Goal: Navigation & Orientation: Find specific page/section

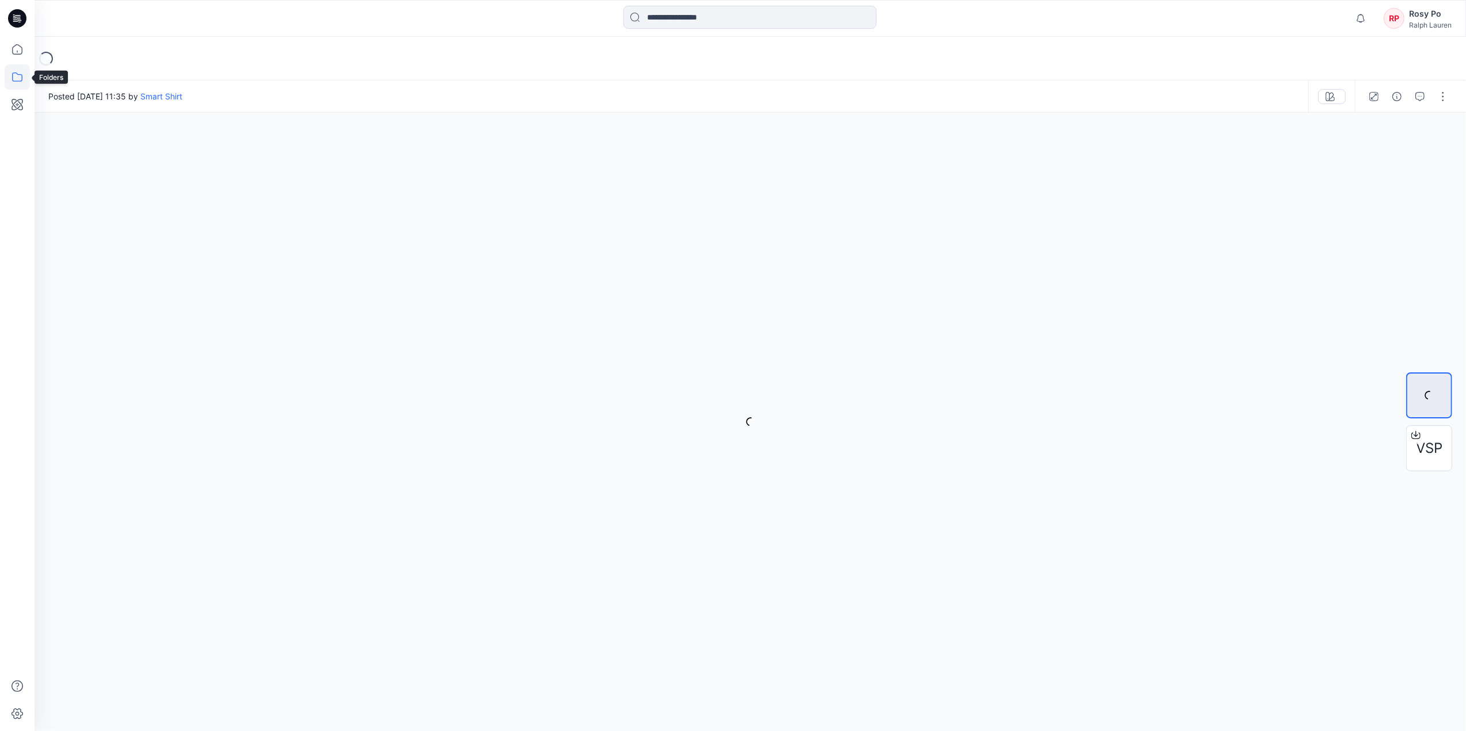
click at [23, 79] on icon at bounding box center [17, 76] width 25 height 25
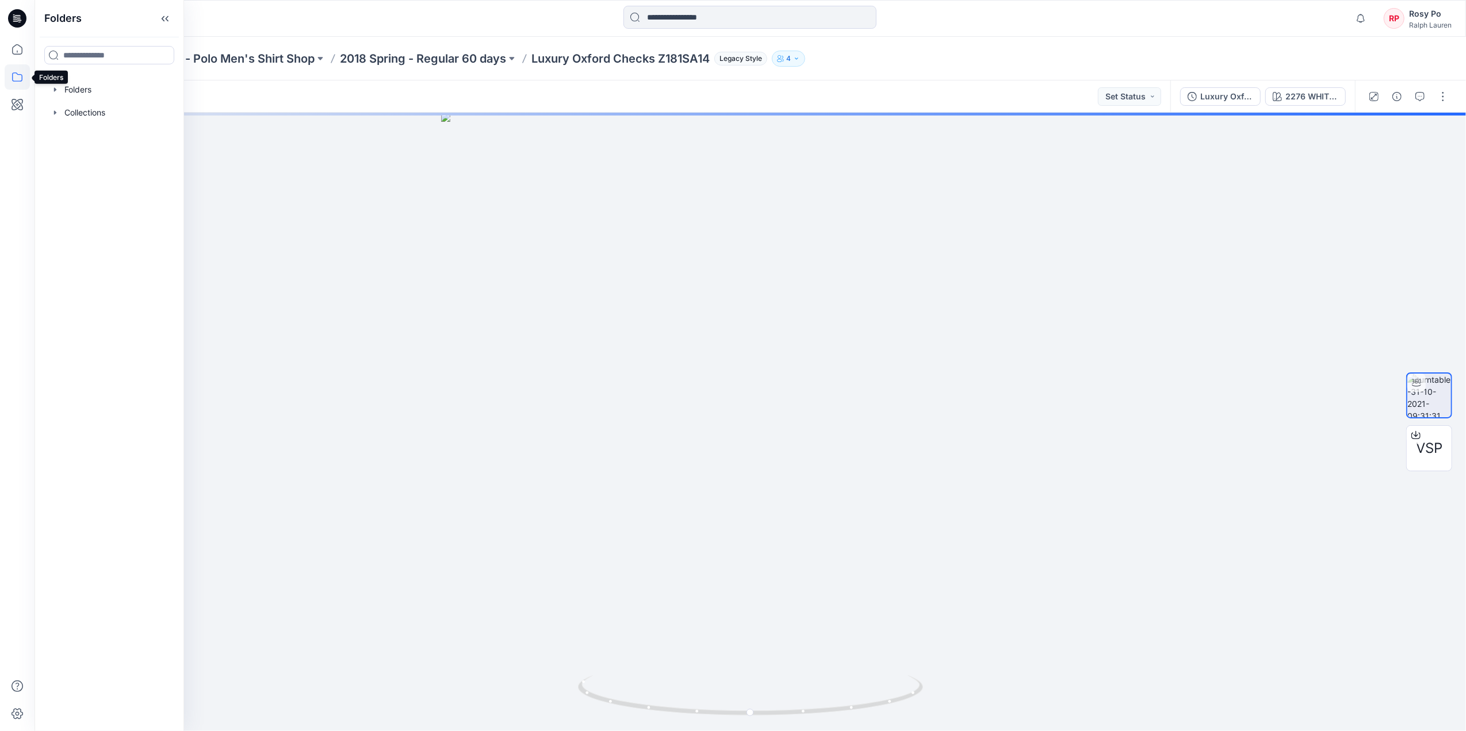
click at [25, 83] on icon at bounding box center [17, 76] width 25 height 25
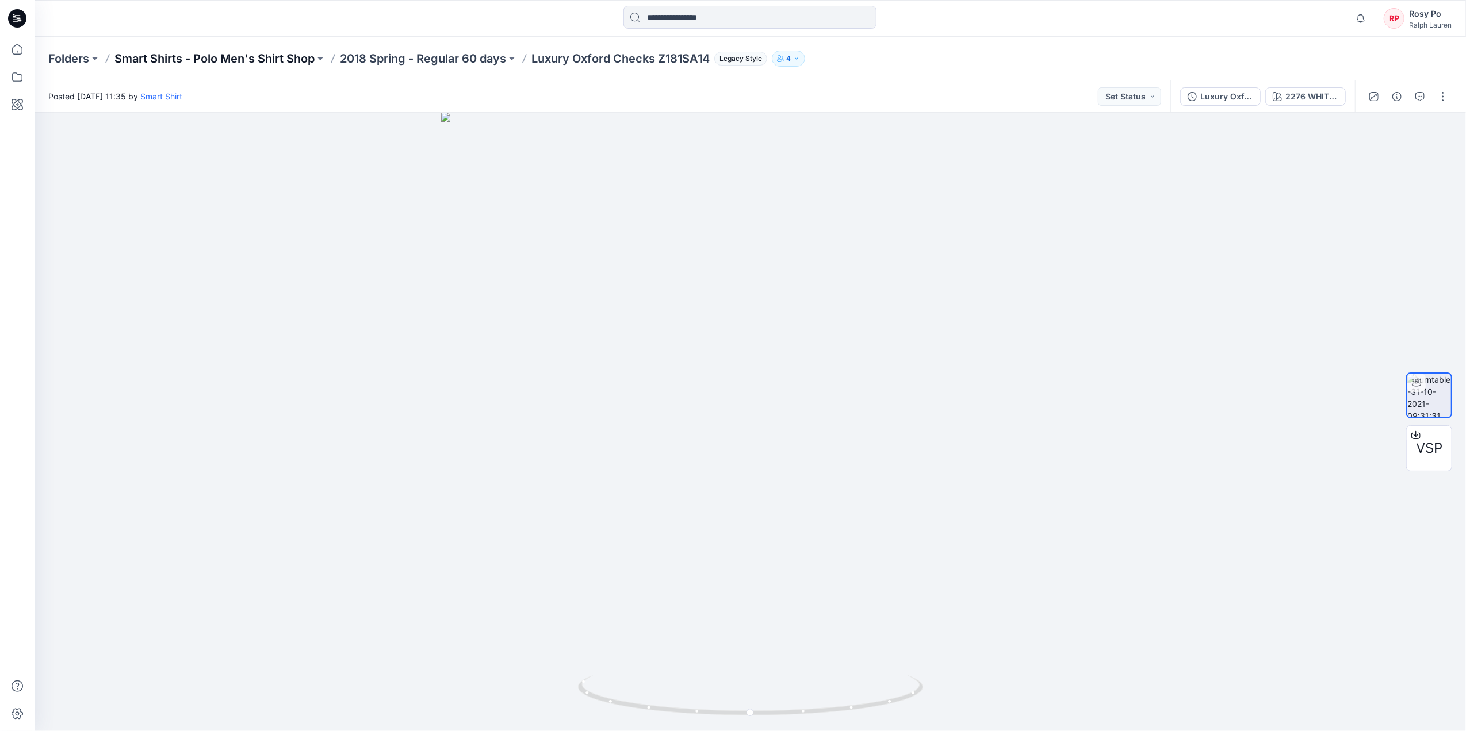
click at [176, 55] on p "Smart Shirts - Polo Men's Shirt Shop" at bounding box center [214, 59] width 200 height 16
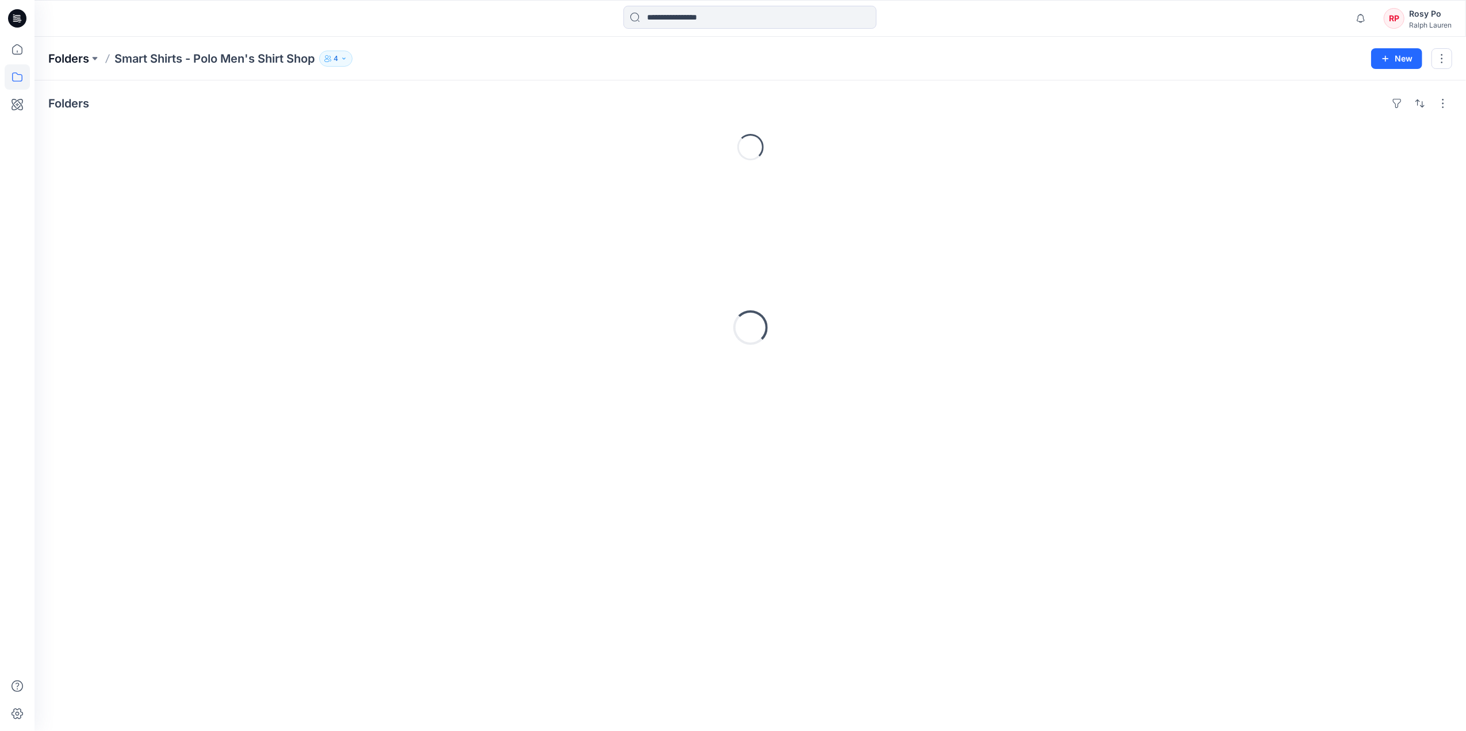
click at [76, 56] on p "Folders" at bounding box center [68, 59] width 41 height 16
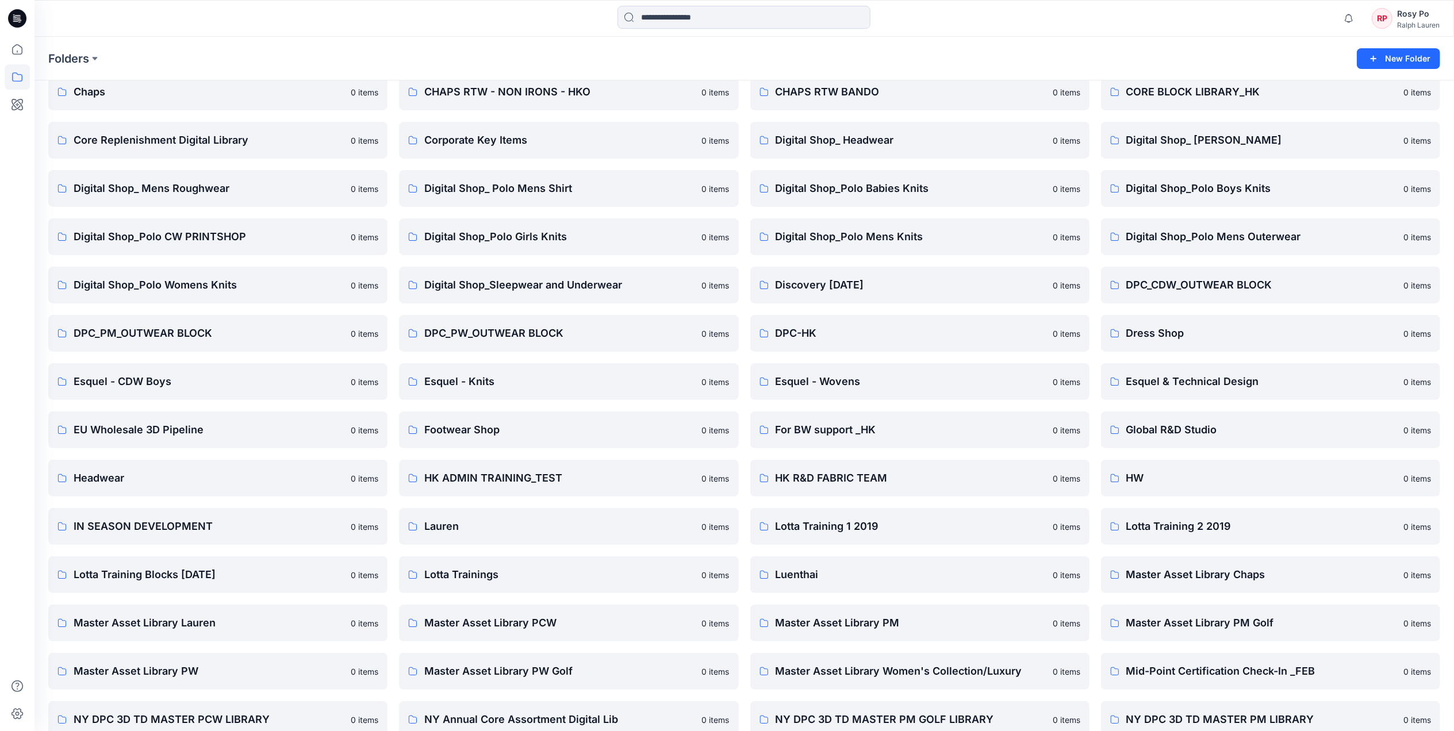
scroll to position [230, 0]
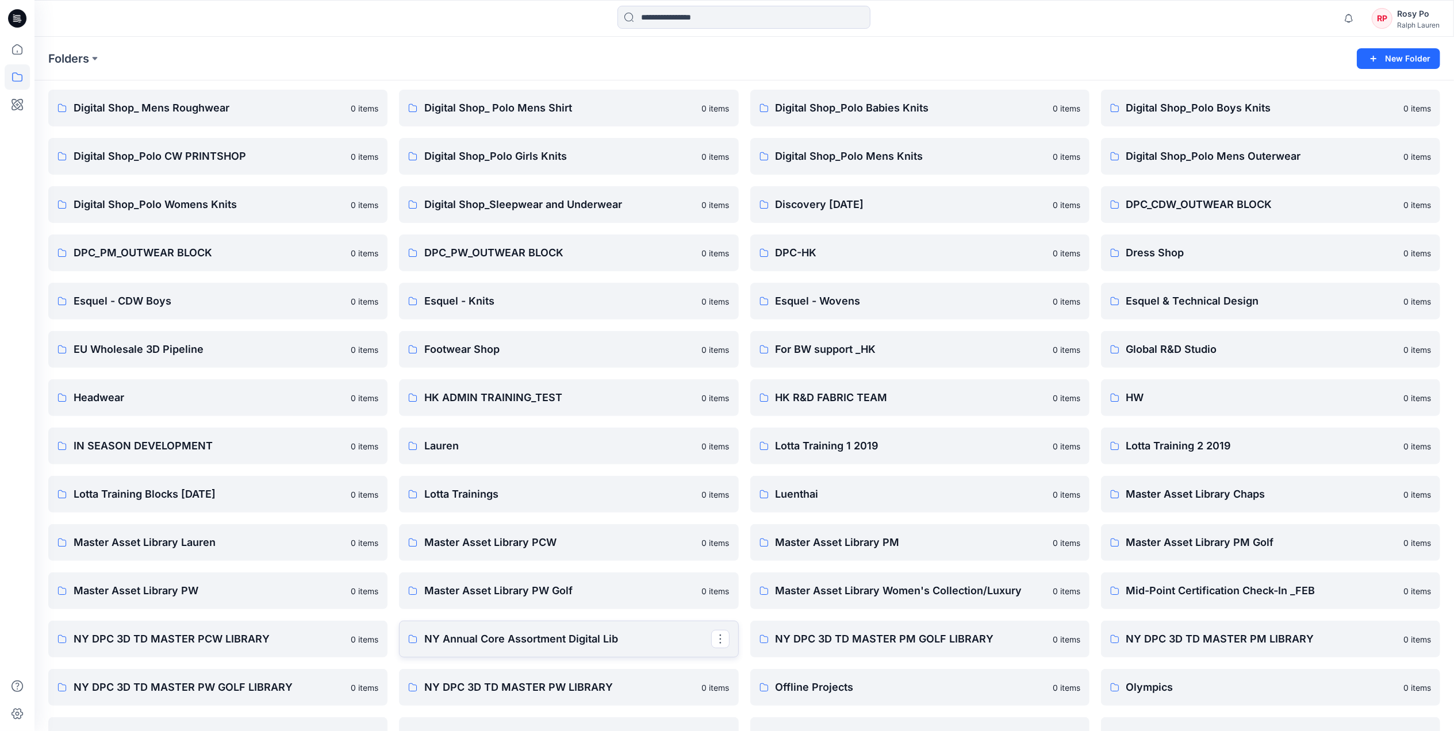
click at [620, 646] on p "NY Annual Core Assortment Digital Lib" at bounding box center [567, 639] width 286 height 16
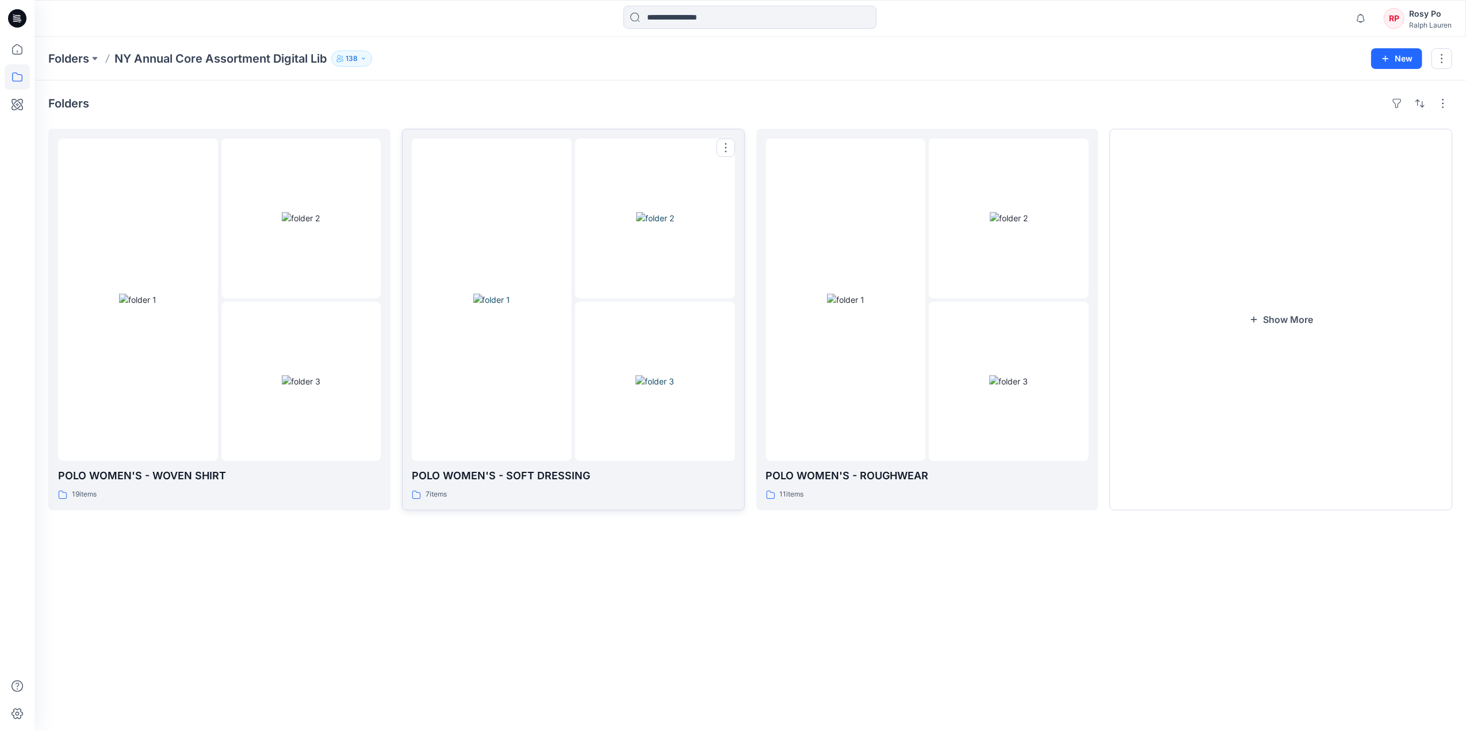
click at [617, 481] on p "POLO WOMEN'S - SOFT DRESSING" at bounding box center [573, 476] width 323 height 16
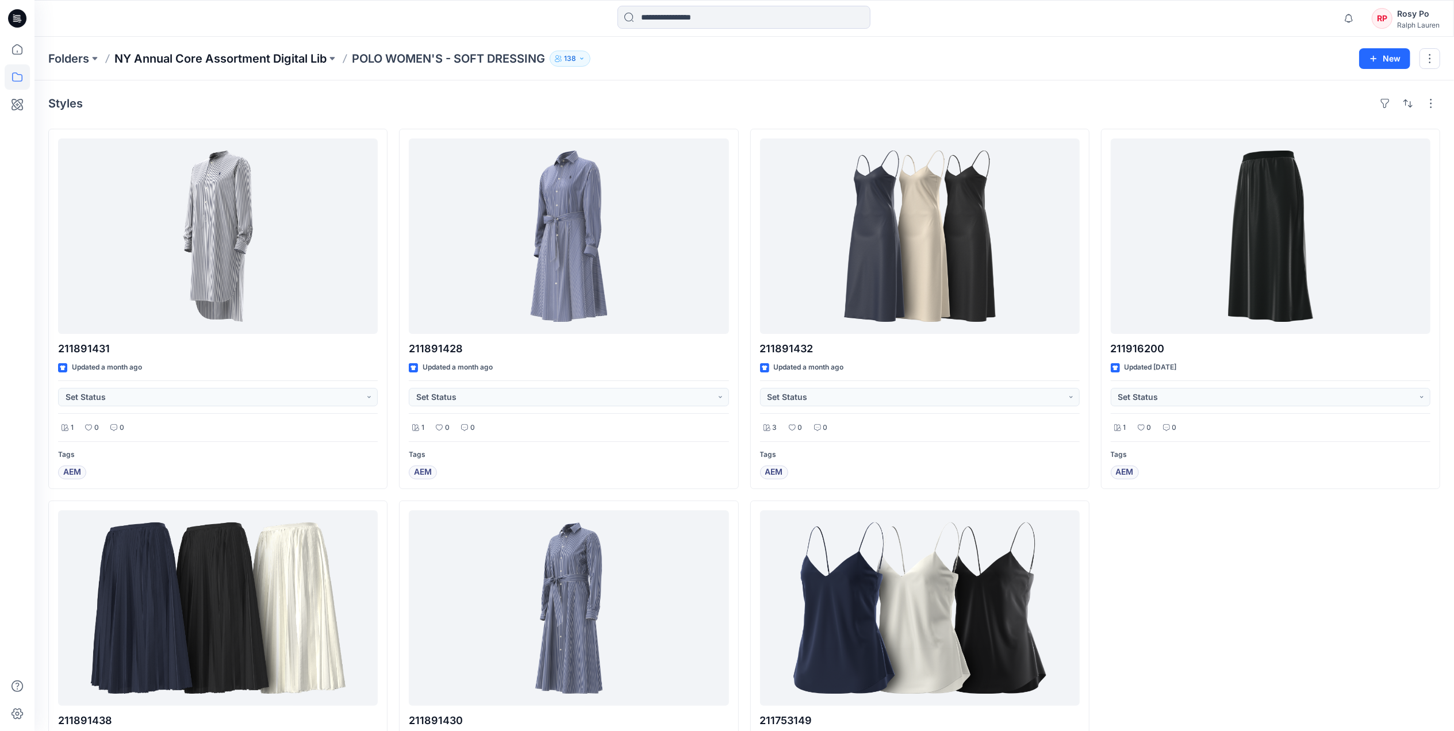
click at [320, 55] on p "NY Annual Core Assortment Digital Lib" at bounding box center [220, 59] width 212 height 16
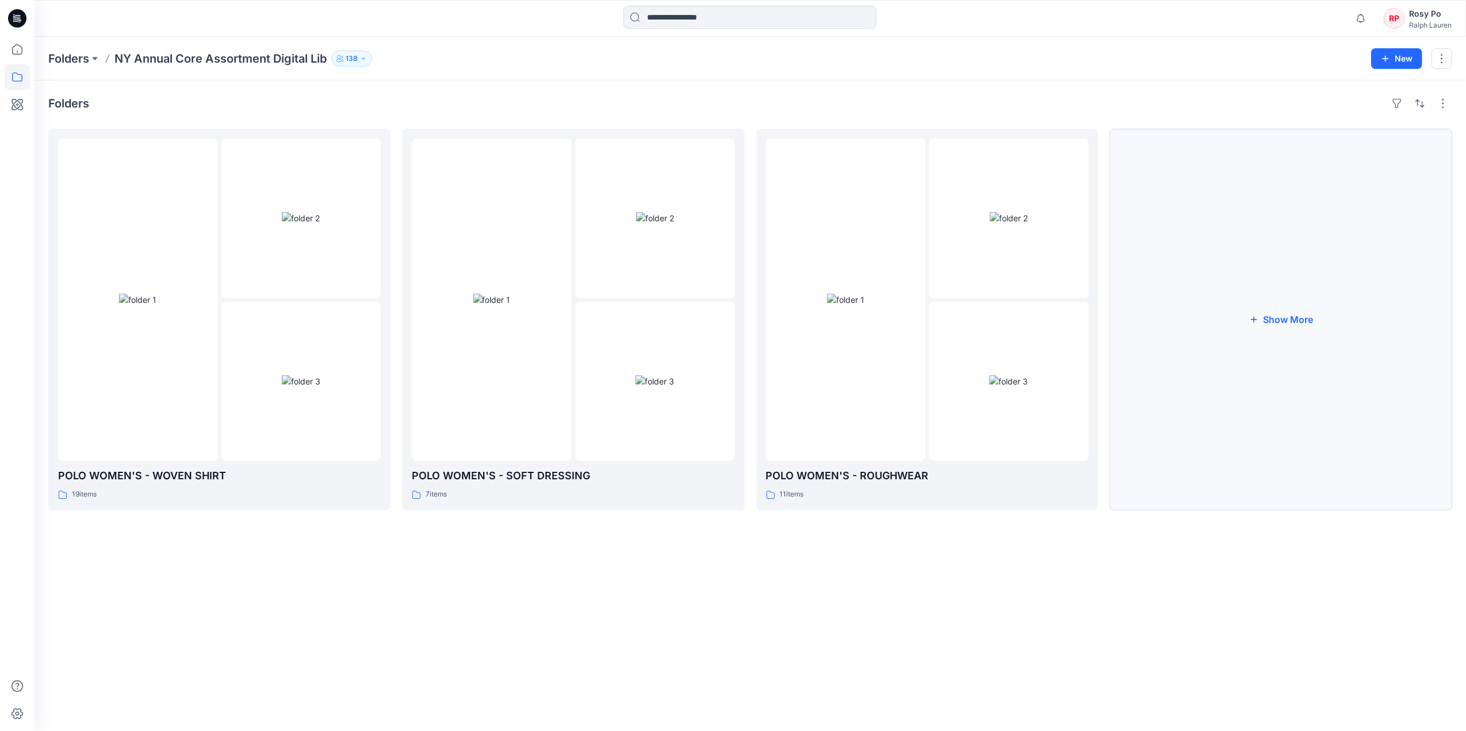
click at [1372, 317] on button "Show More" at bounding box center [1281, 320] width 342 height 382
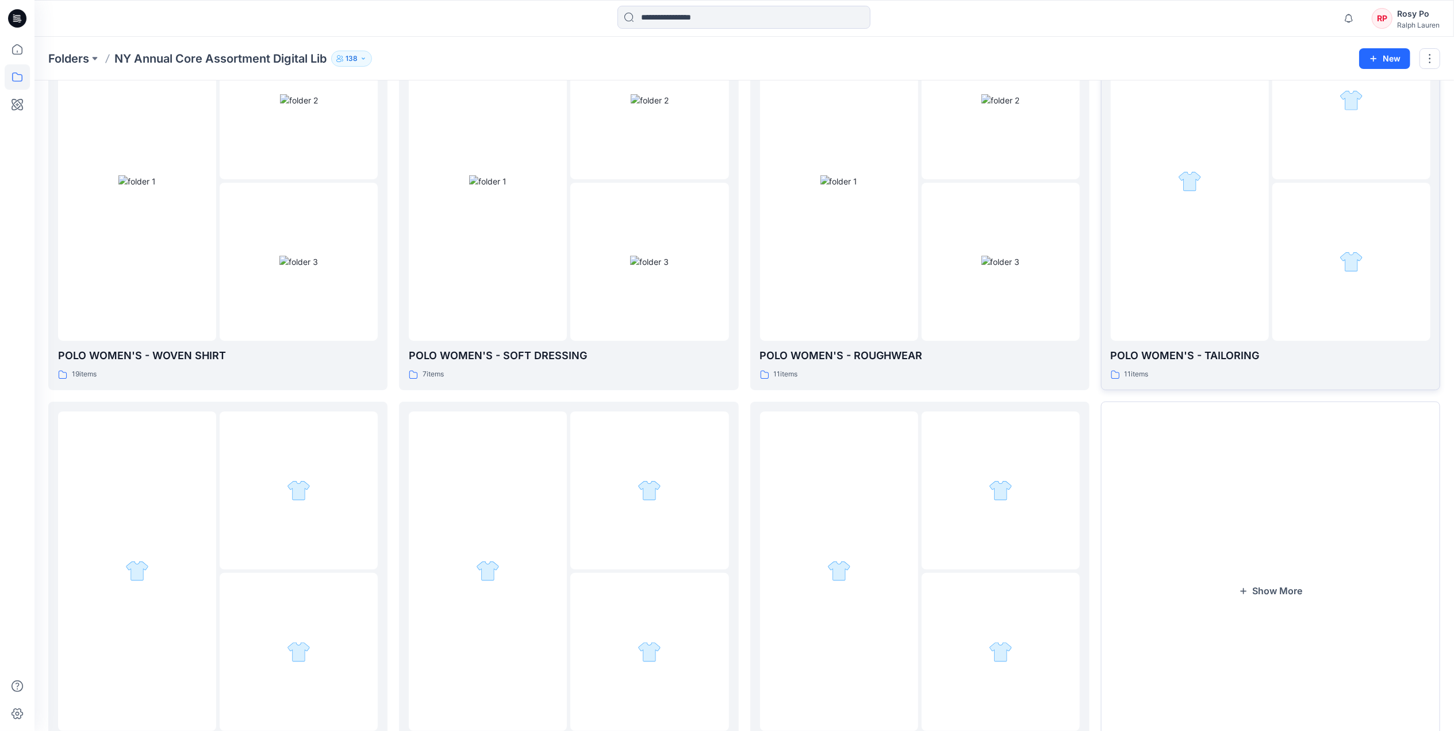
scroll to position [199, 0]
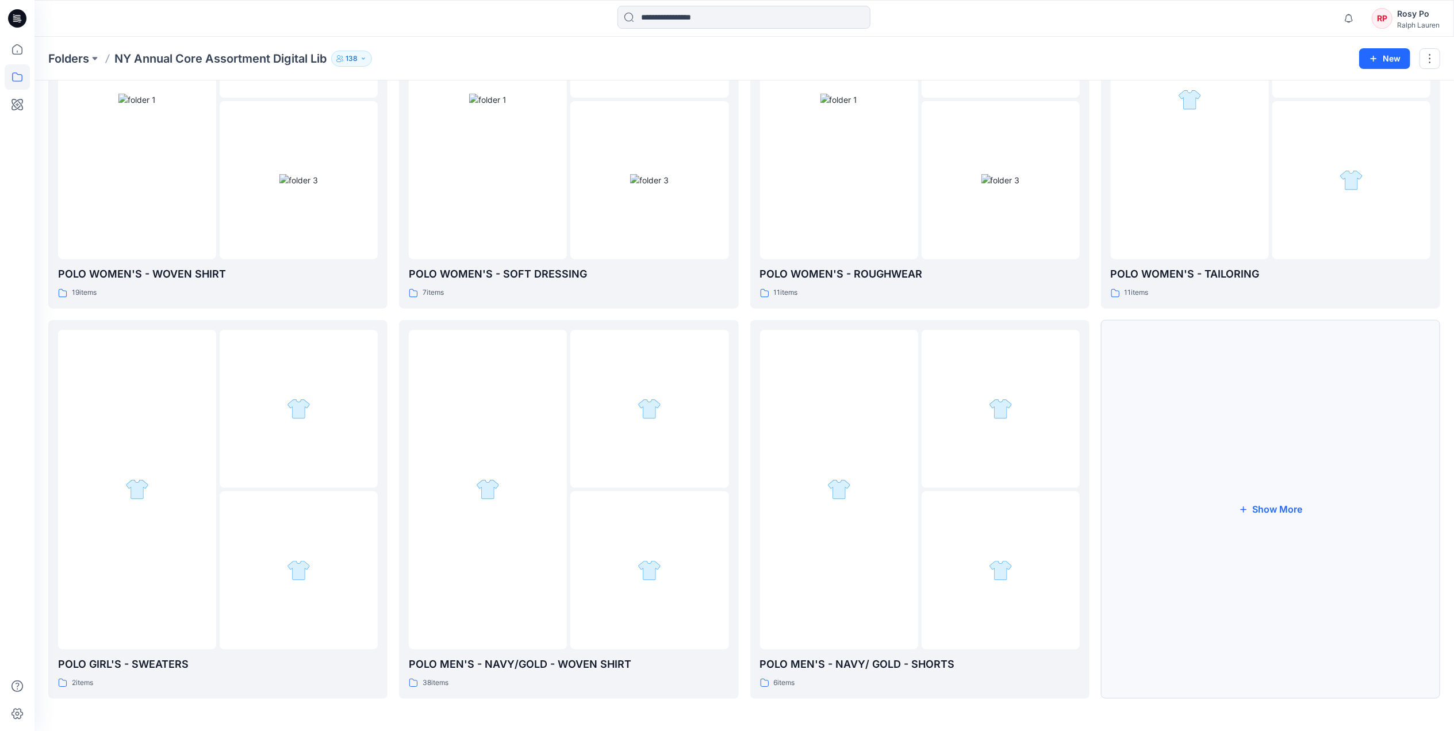
click at [1263, 505] on button "Show More" at bounding box center [1270, 509] width 339 height 379
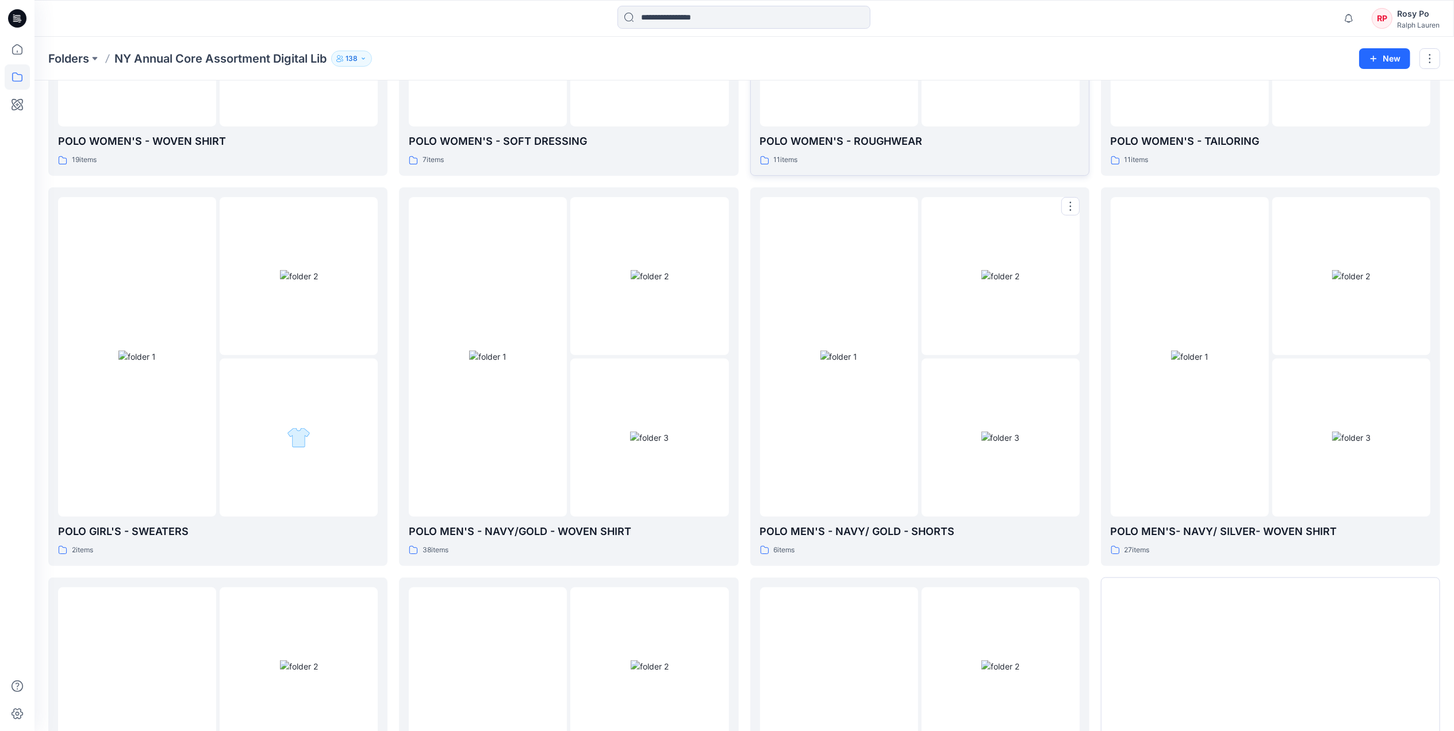
scroll to position [429, 0]
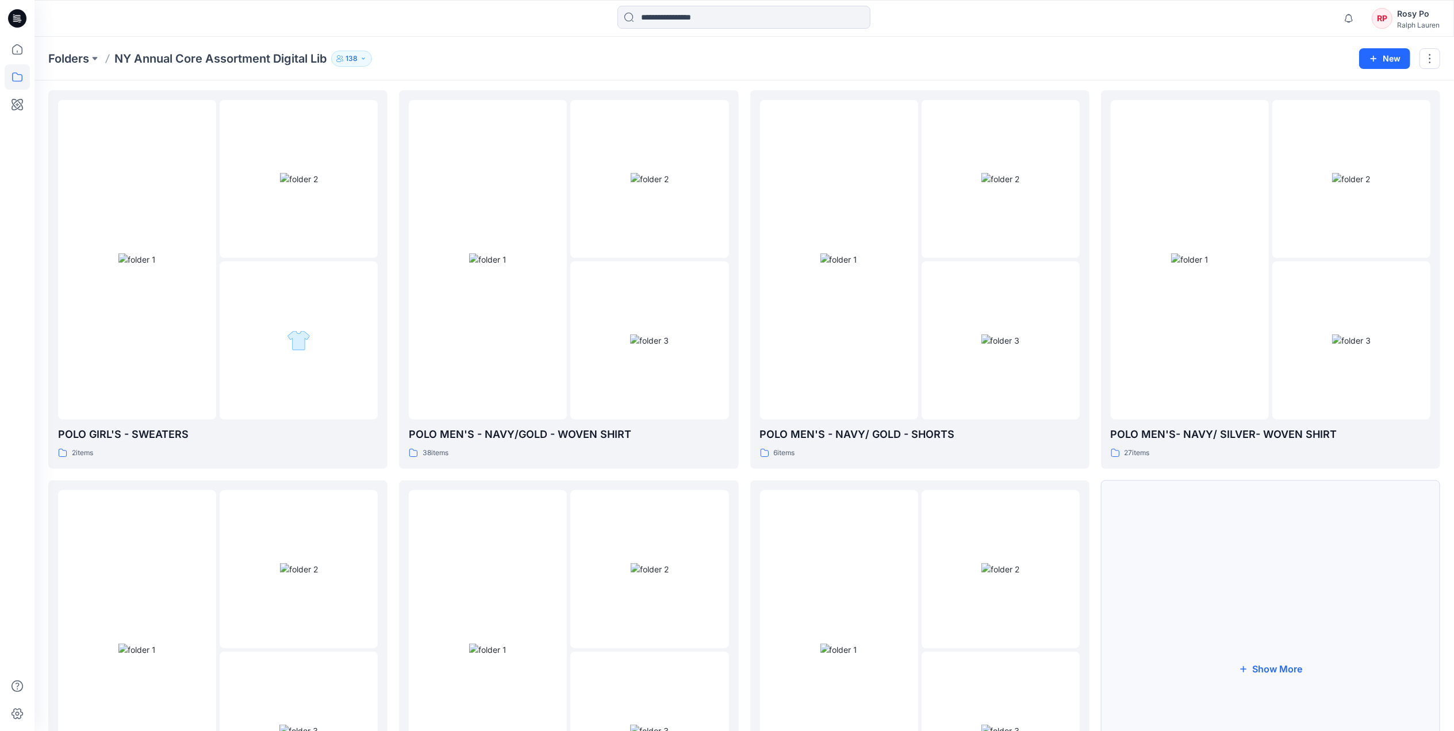
click at [1281, 601] on button "Show More" at bounding box center [1270, 670] width 339 height 379
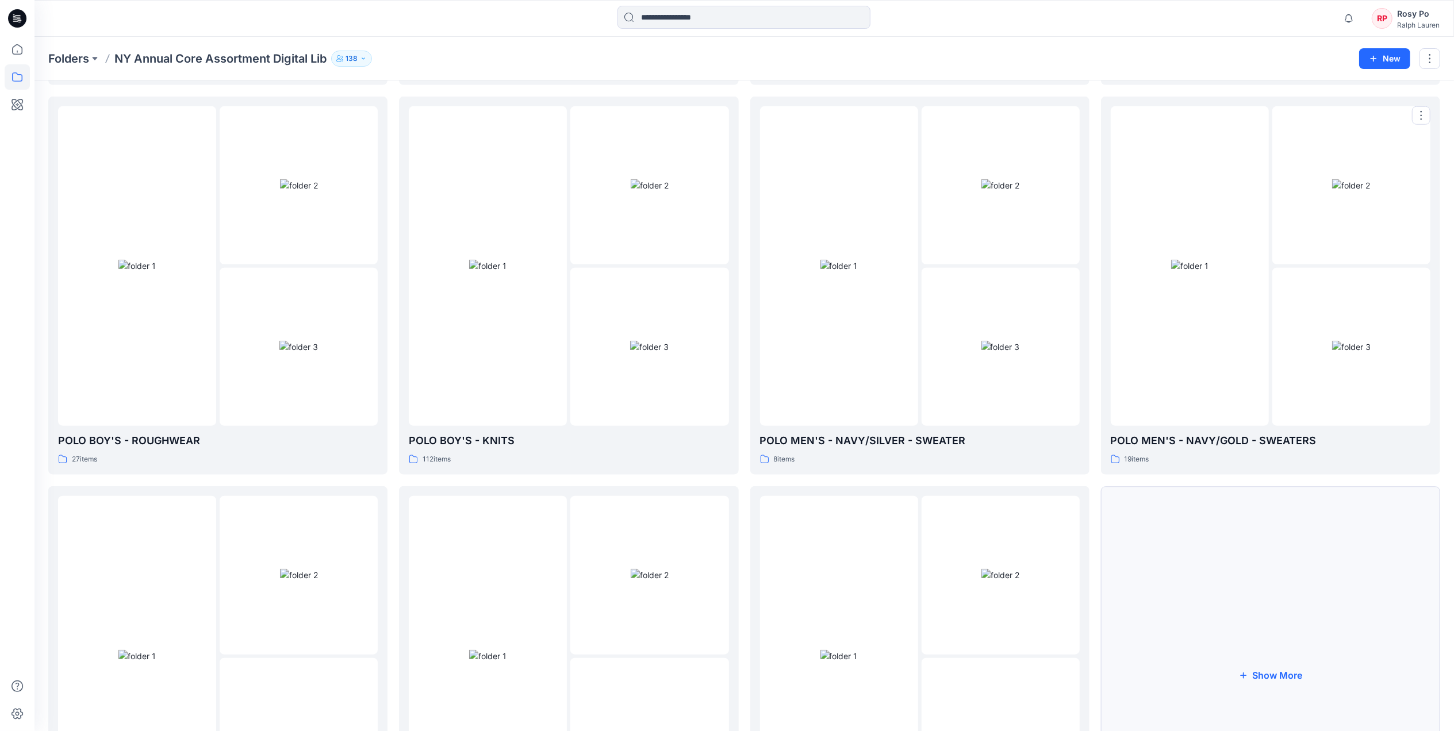
scroll to position [889, 0]
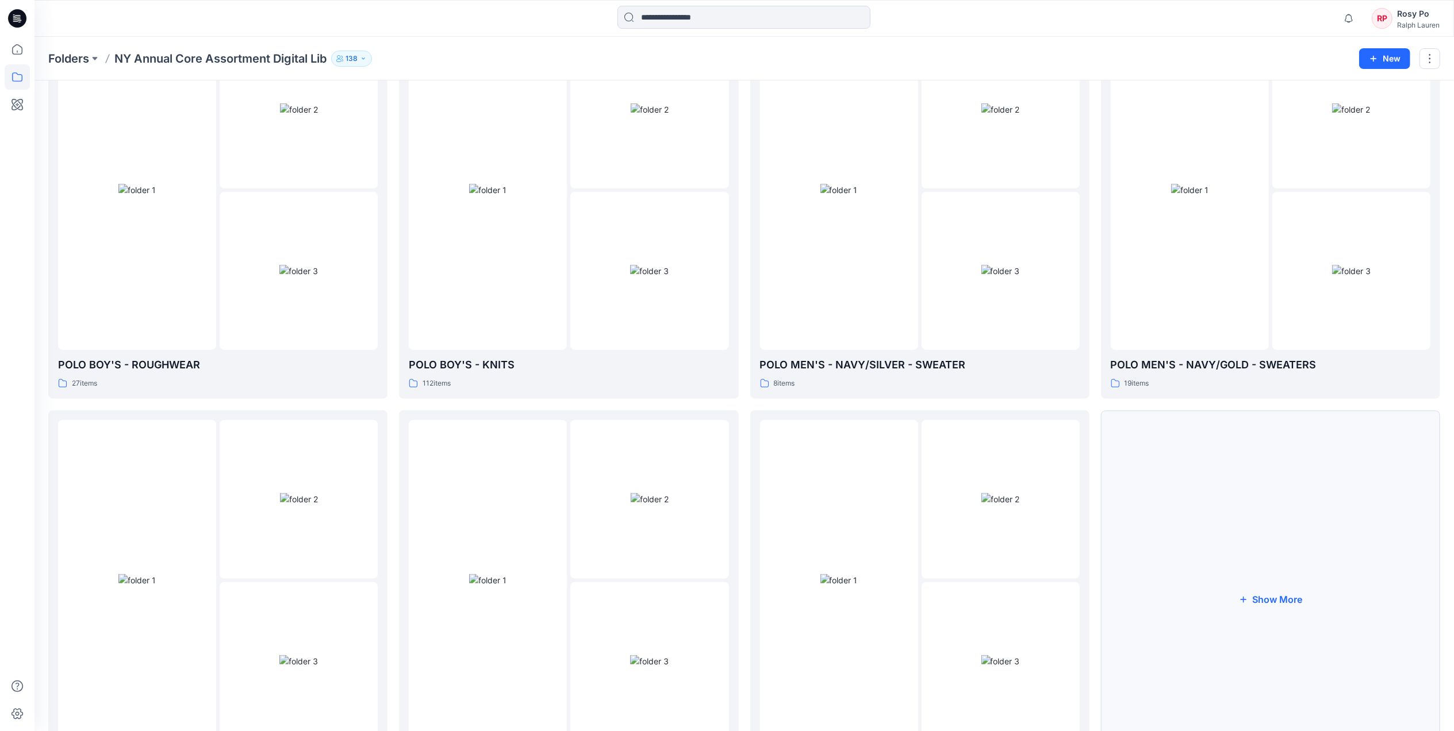
click at [1192, 575] on button "Show More" at bounding box center [1270, 600] width 339 height 379
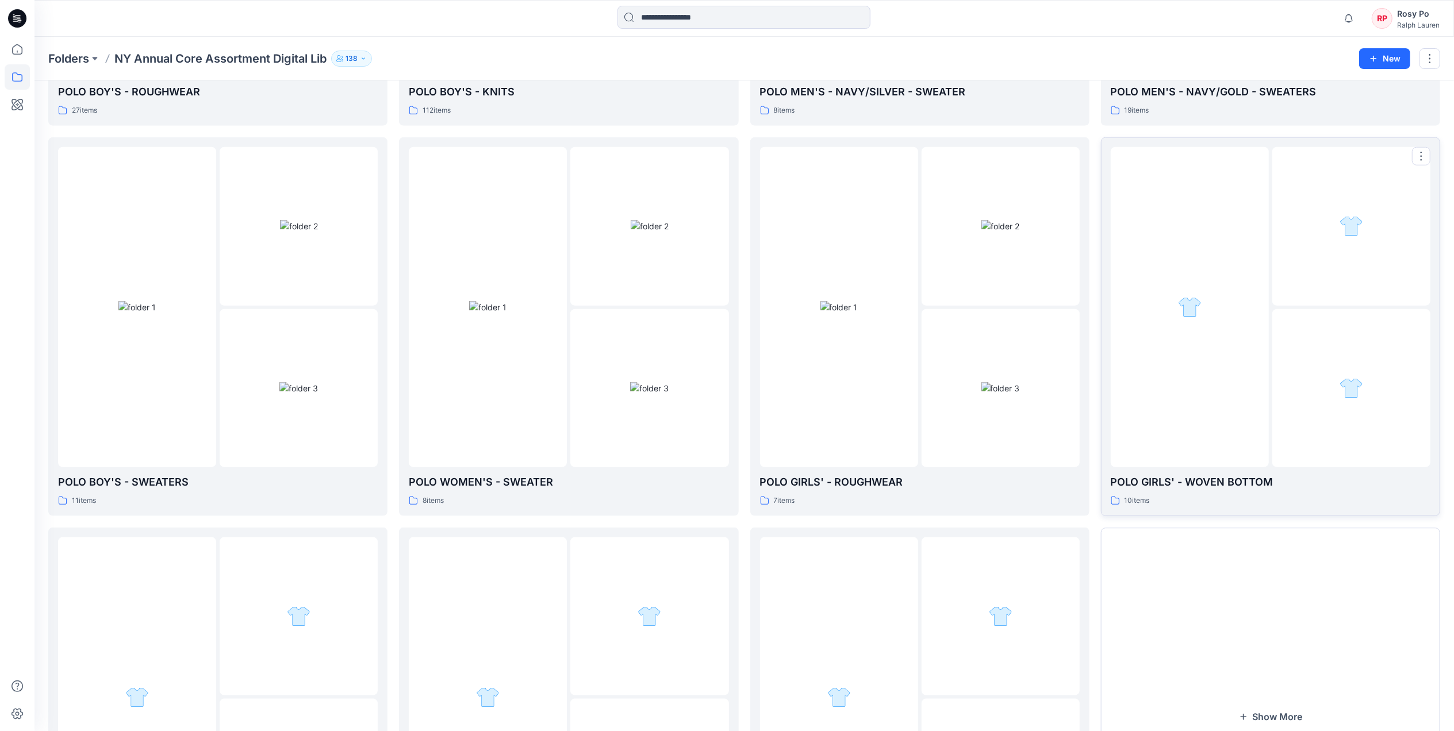
scroll to position [1272, 0]
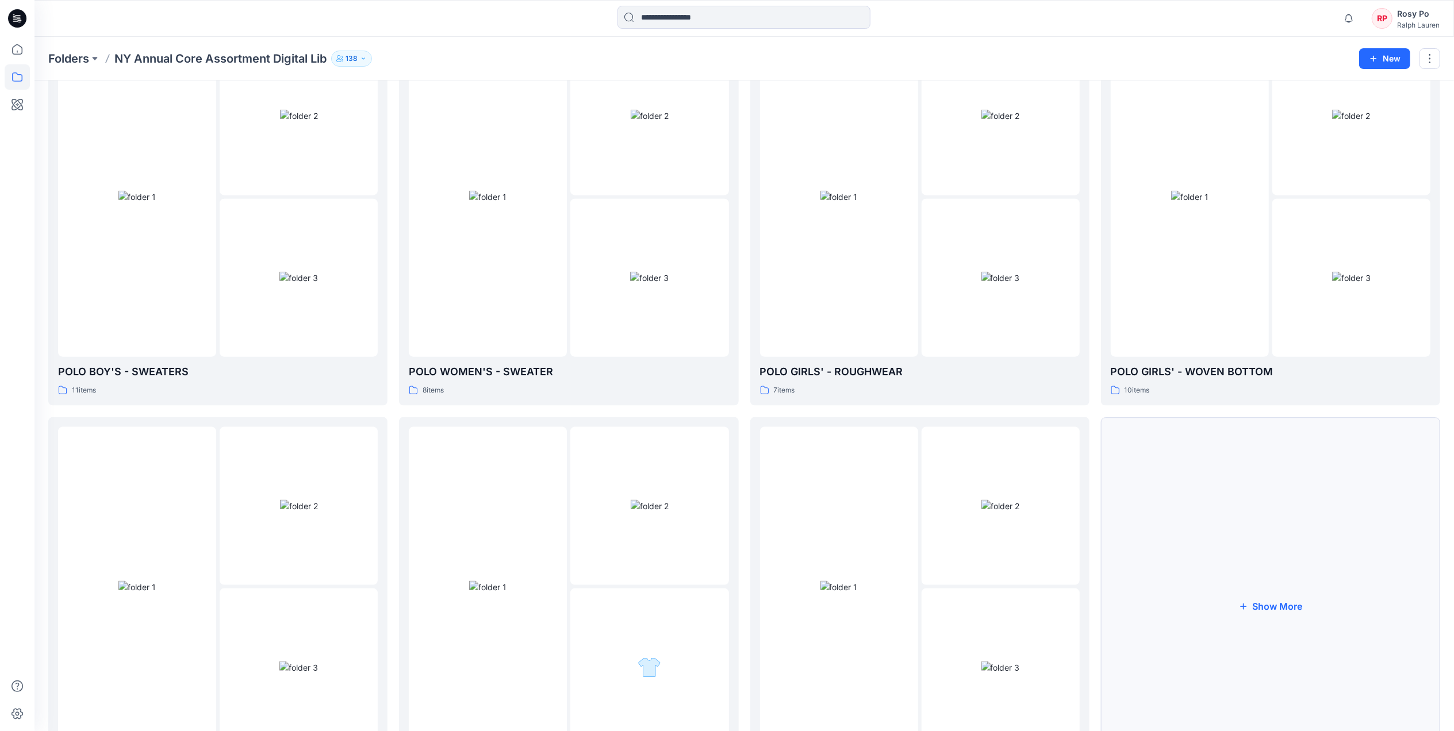
click at [1289, 597] on button "Show More" at bounding box center [1270, 606] width 339 height 379
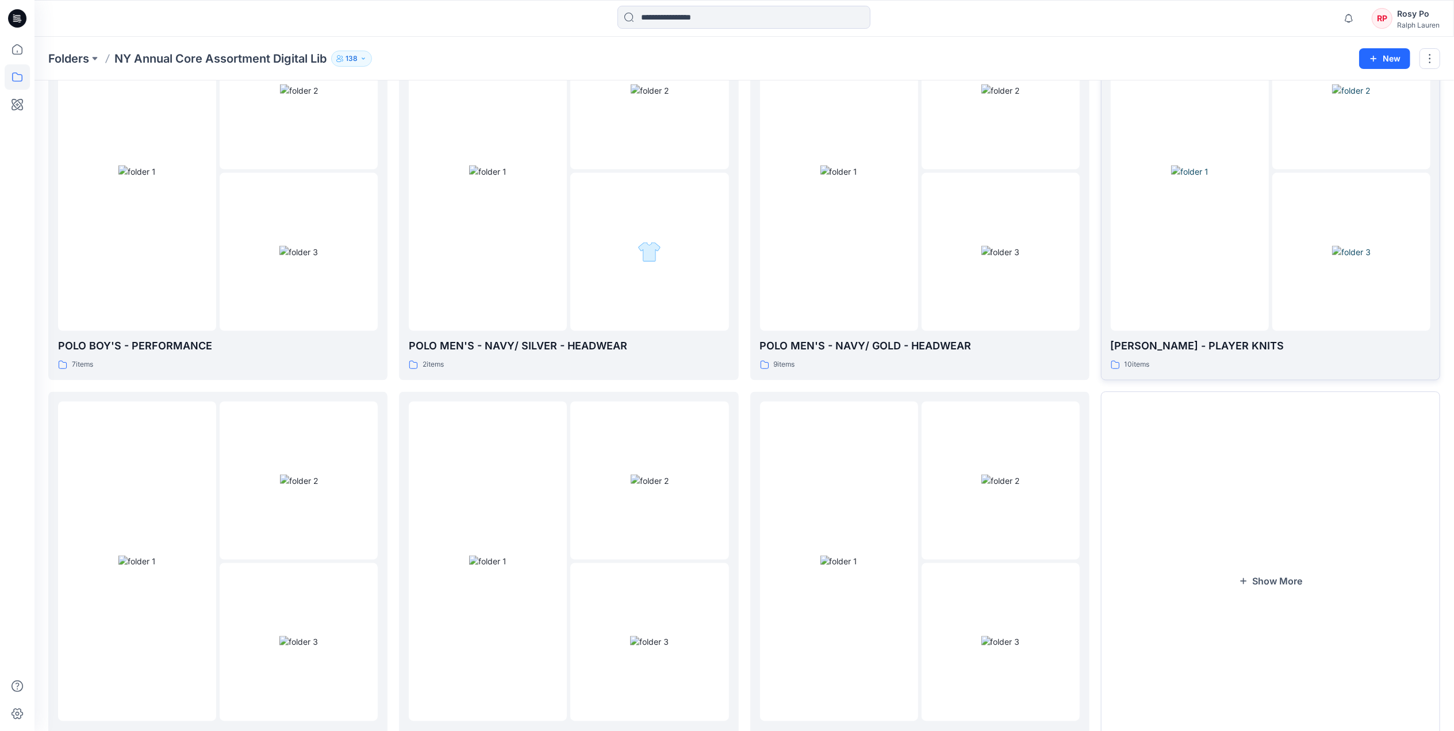
scroll to position [1760, 0]
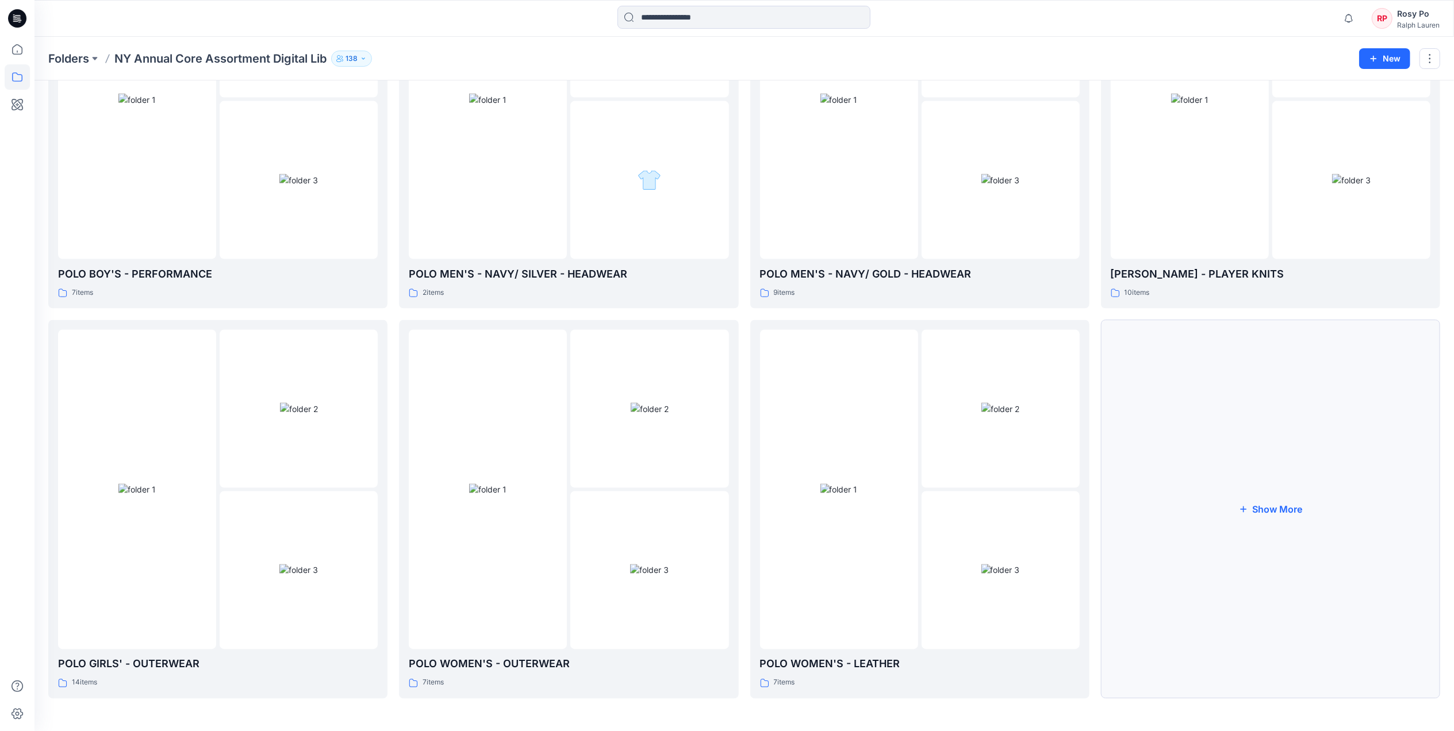
click at [1271, 517] on button "Show More" at bounding box center [1270, 509] width 339 height 379
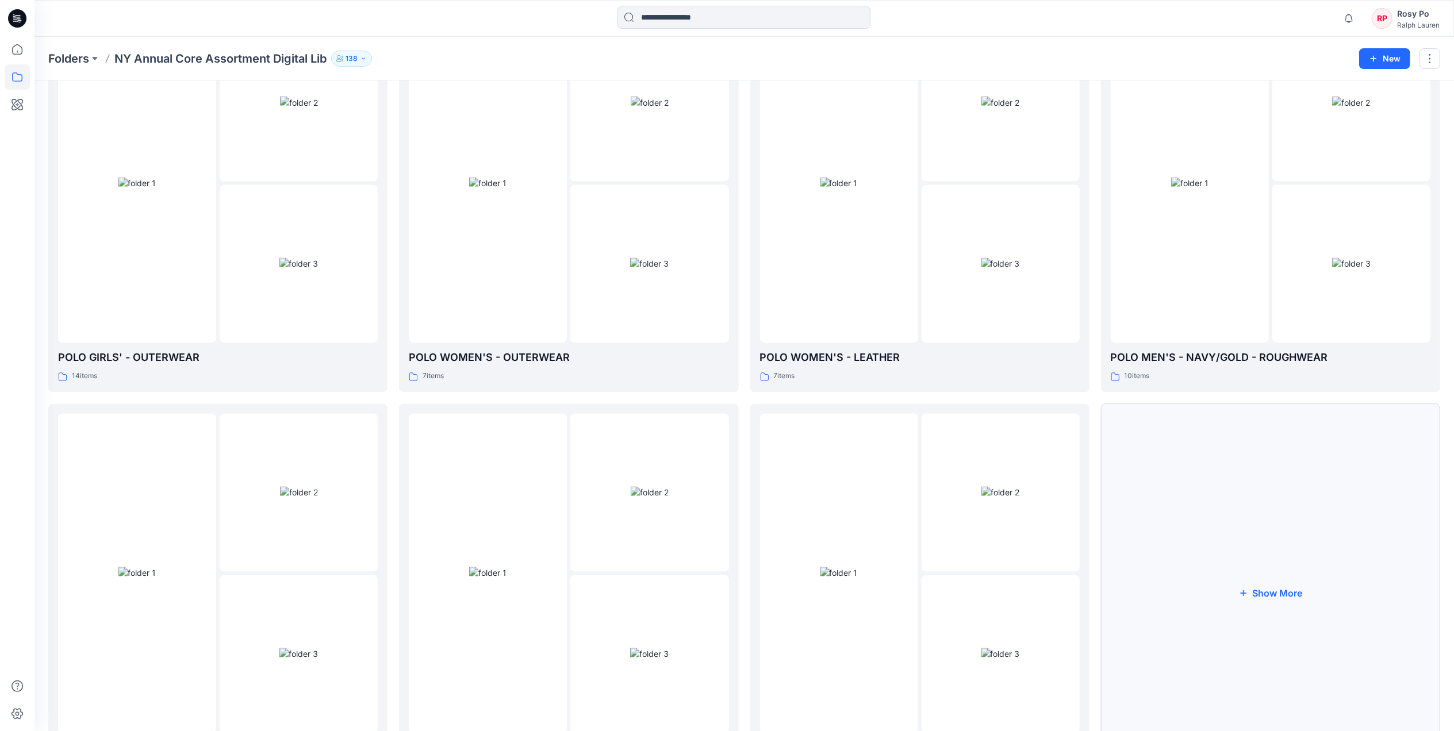
click at [1248, 545] on button "Show More" at bounding box center [1270, 593] width 339 height 379
click at [1286, 585] on div at bounding box center [1351, 655] width 158 height 158
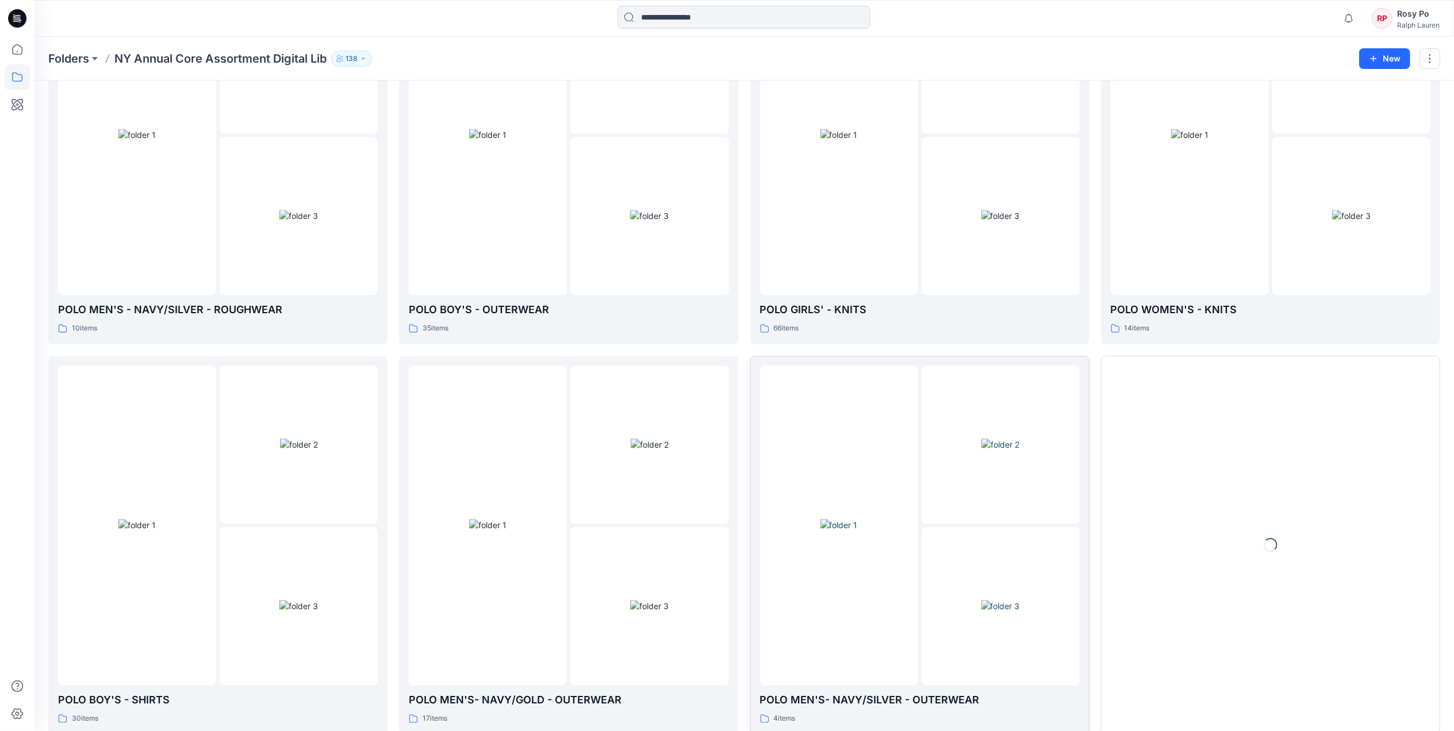
scroll to position [2541, 0]
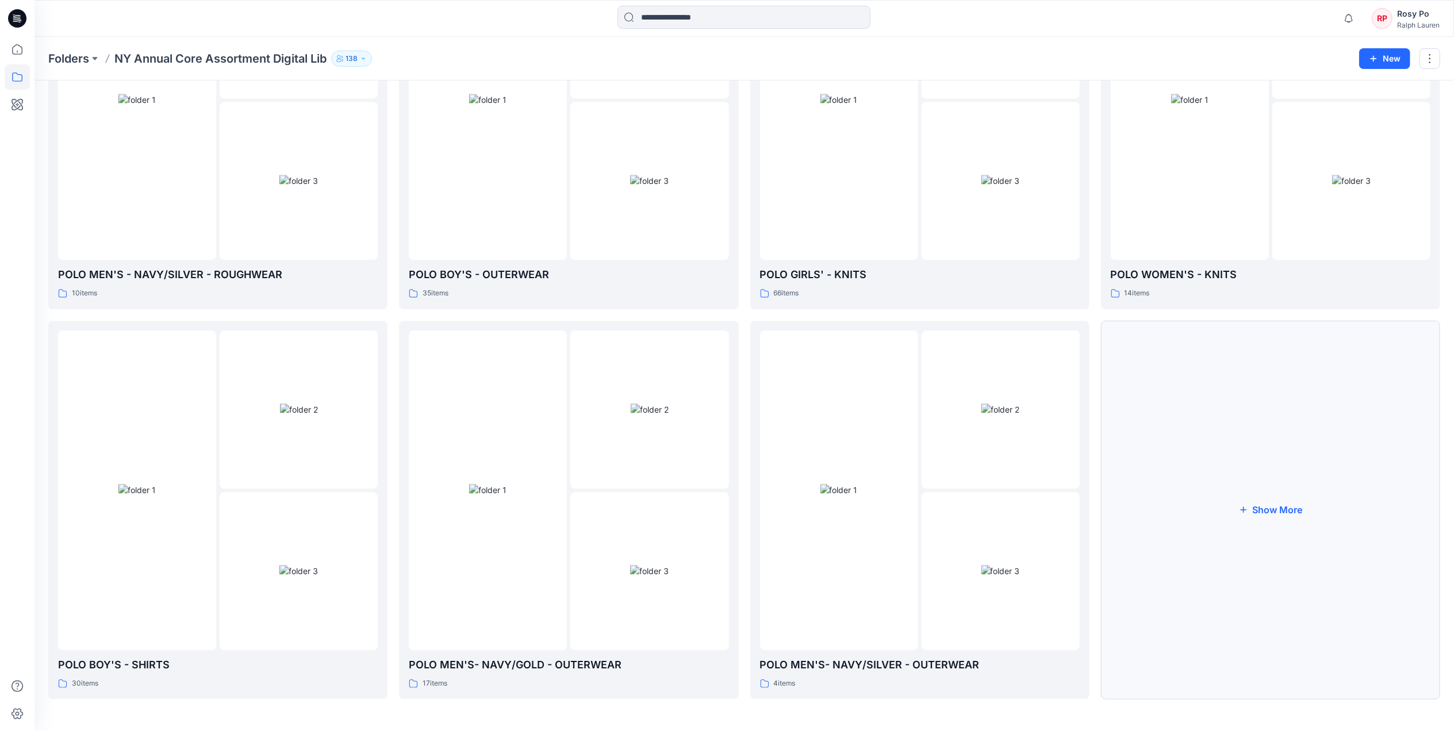
click at [1276, 506] on button "Show More" at bounding box center [1270, 510] width 339 height 379
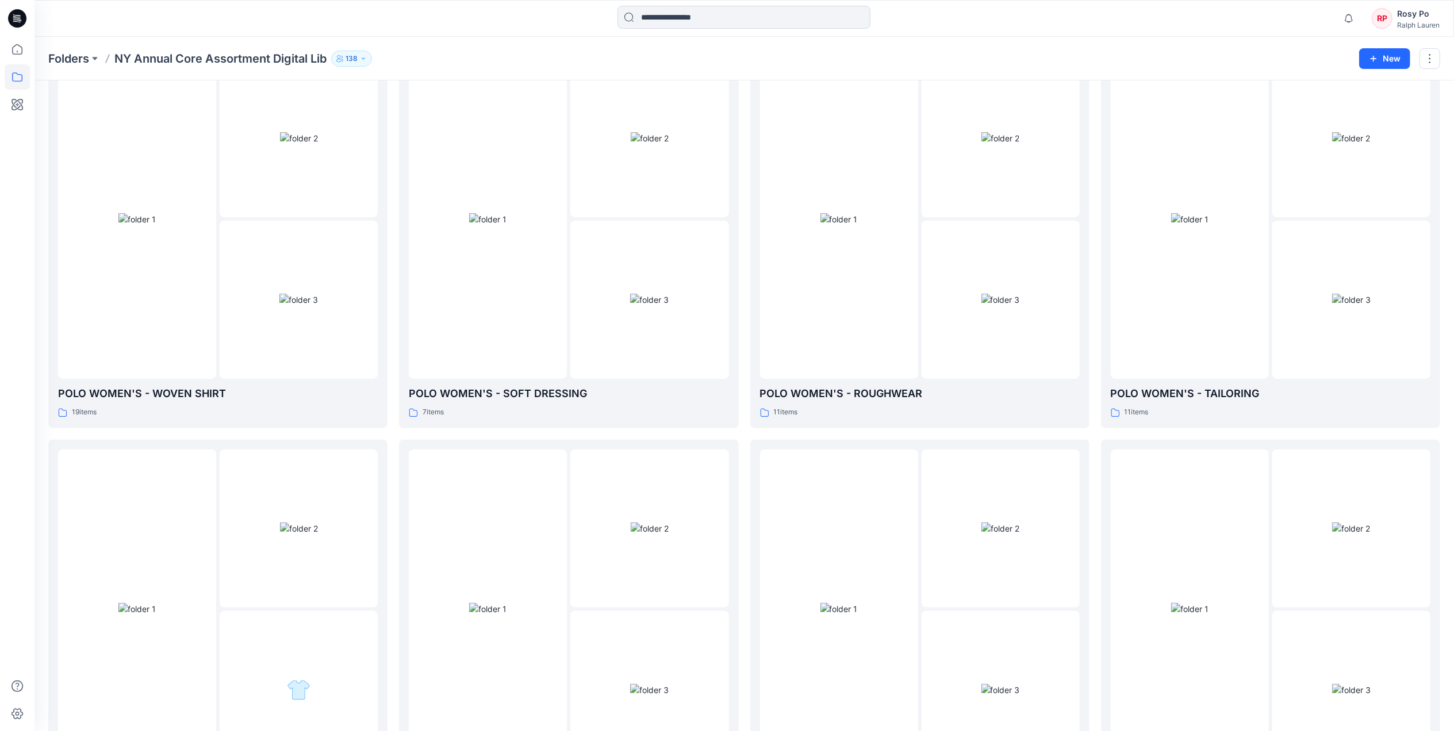
scroll to position [0, 0]
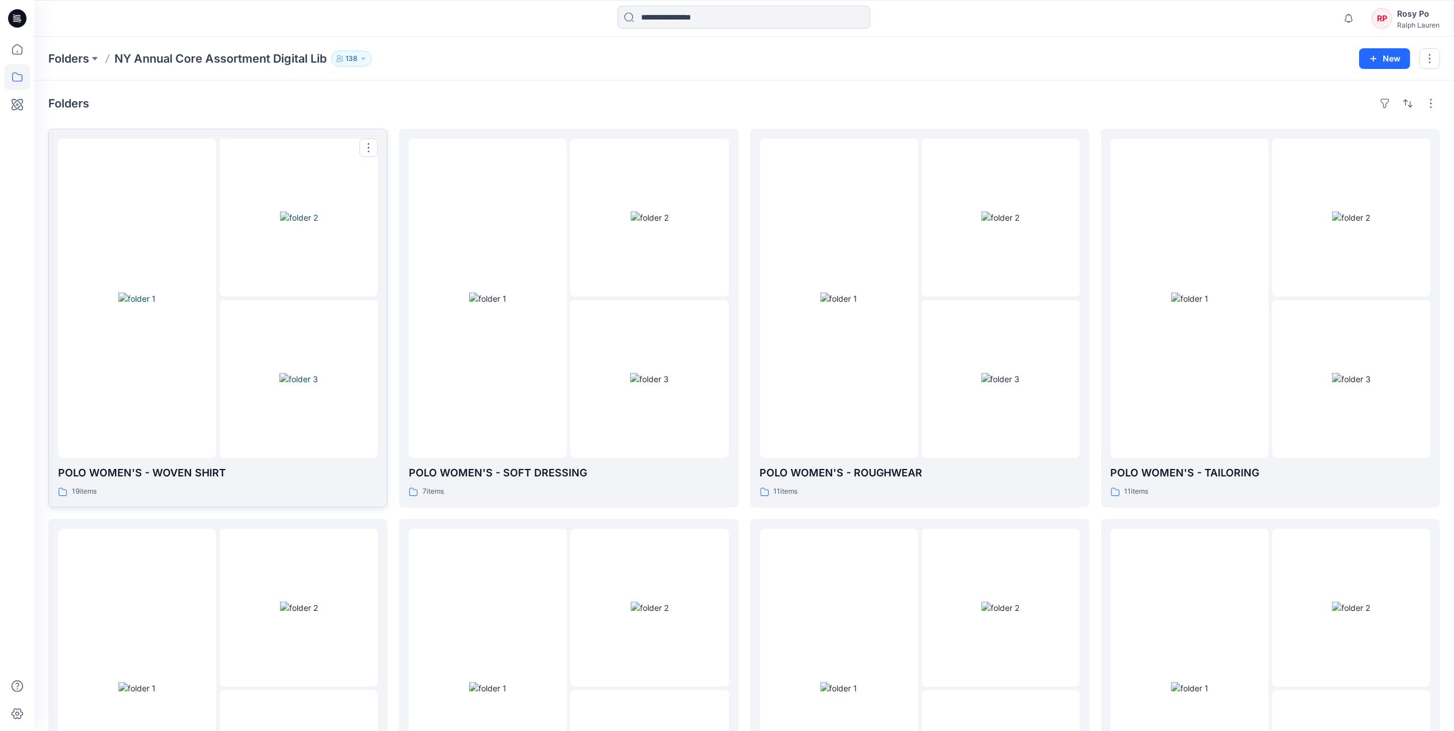
click at [279, 385] on img at bounding box center [298, 379] width 39 height 12
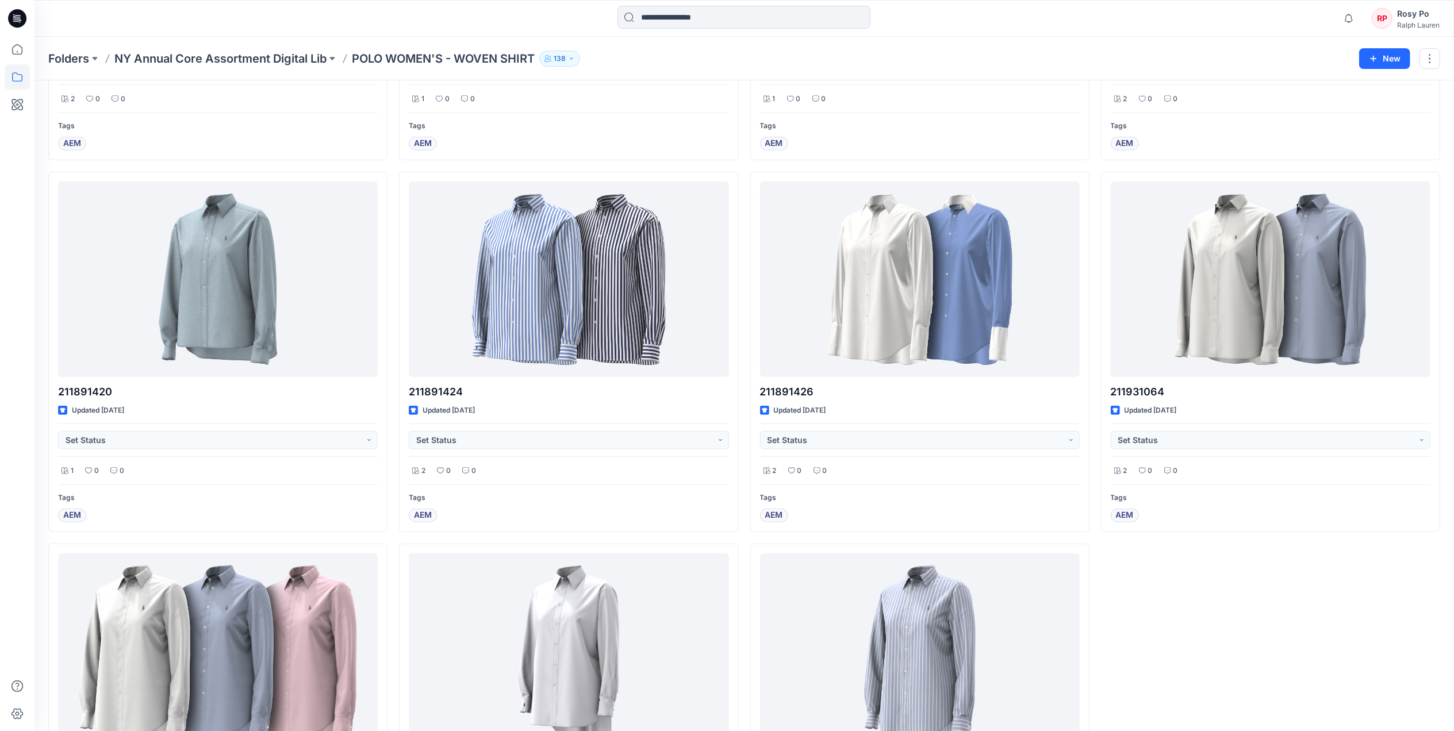
scroll to position [996, 0]
